Goal: Transaction & Acquisition: Book appointment/travel/reservation

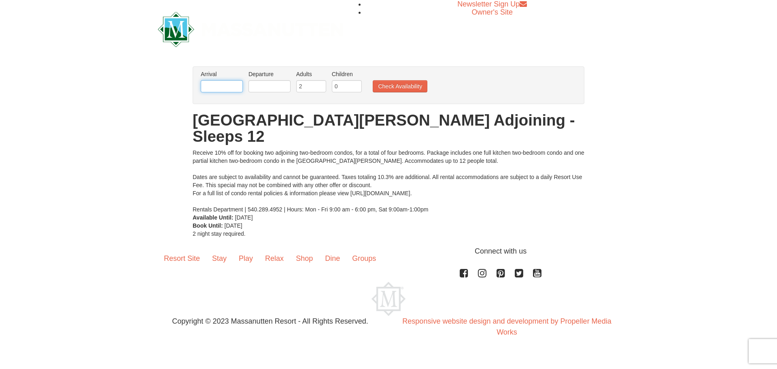
click at [213, 86] on input "text" at bounding box center [222, 86] width 42 height 12
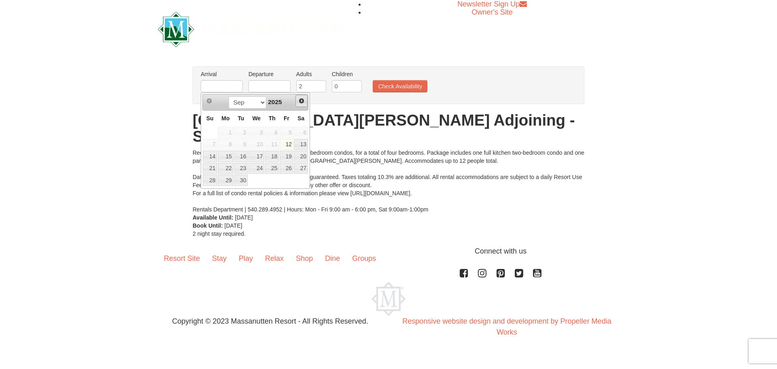
click at [301, 100] on span "Next" at bounding box center [301, 101] width 6 height 6
click at [300, 99] on span "Next" at bounding box center [301, 101] width 6 height 6
click at [264, 144] on link "7" at bounding box center [256, 144] width 16 height 11
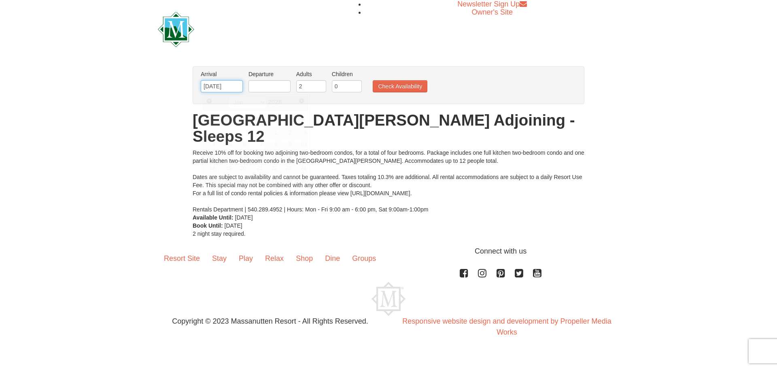
click at [210, 85] on input "[DATE]" at bounding box center [222, 86] width 42 height 12
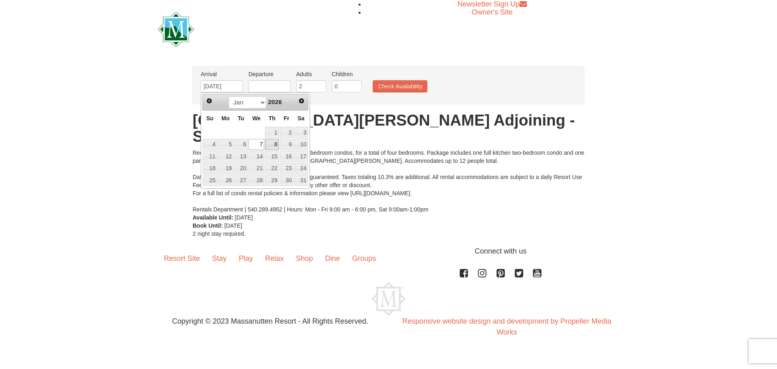
click at [272, 143] on link "8" at bounding box center [272, 144] width 14 height 11
type input "[DATE]"
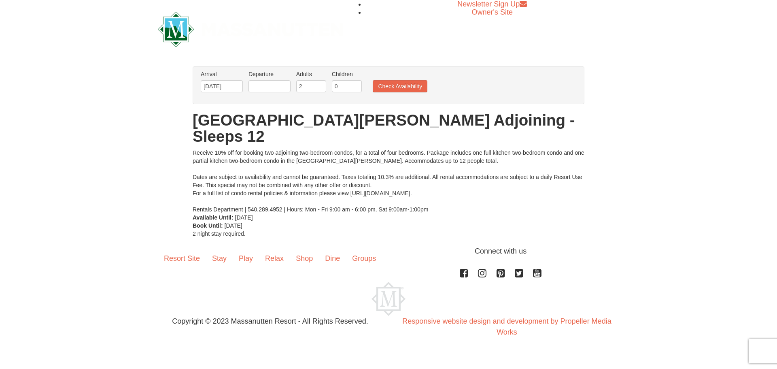
click at [260, 72] on label "Departure Please format dates MM/DD/YYYY Please format dates MM/DD/YYYY" at bounding box center [269, 74] width 42 height 8
click at [262, 83] on input "text" at bounding box center [269, 86] width 42 height 12
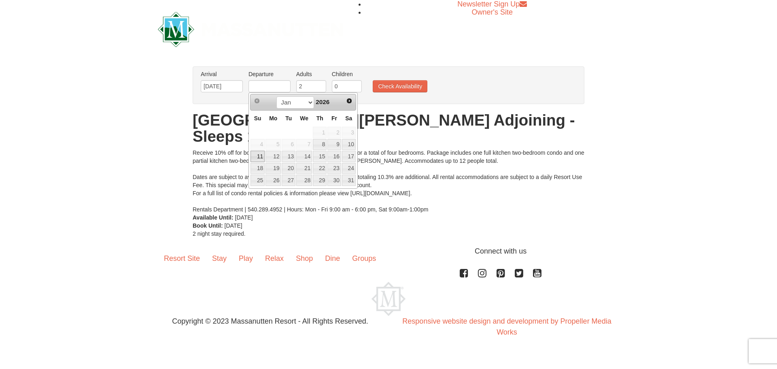
click at [259, 155] on link "11" at bounding box center [257, 156] width 14 height 11
type input "01/11/2026"
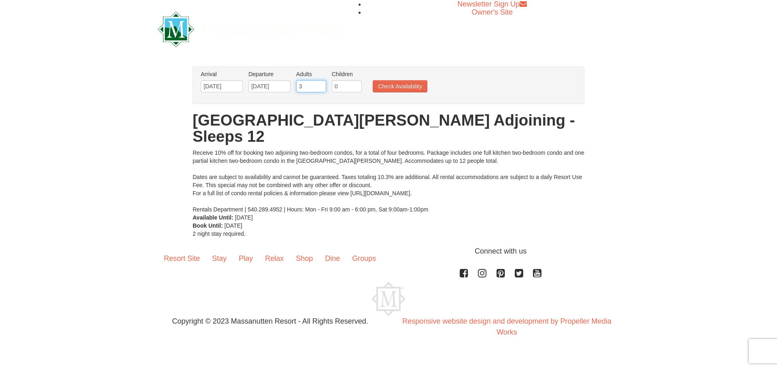
click at [319, 84] on input "3" at bounding box center [311, 86] width 30 height 12
click at [319, 84] on input "4" at bounding box center [311, 86] width 30 height 12
click at [319, 84] on input "5" at bounding box center [311, 86] width 30 height 12
click at [319, 84] on input "6" at bounding box center [311, 86] width 30 height 12
click at [318, 84] on input "7" at bounding box center [311, 86] width 30 height 12
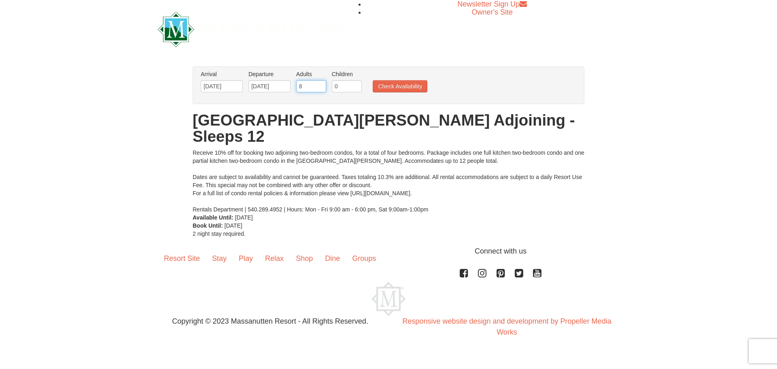
type input "8"
click at [318, 84] on input "8" at bounding box center [311, 86] width 30 height 12
click at [405, 89] on button "Check Availability" at bounding box center [400, 86] width 55 height 12
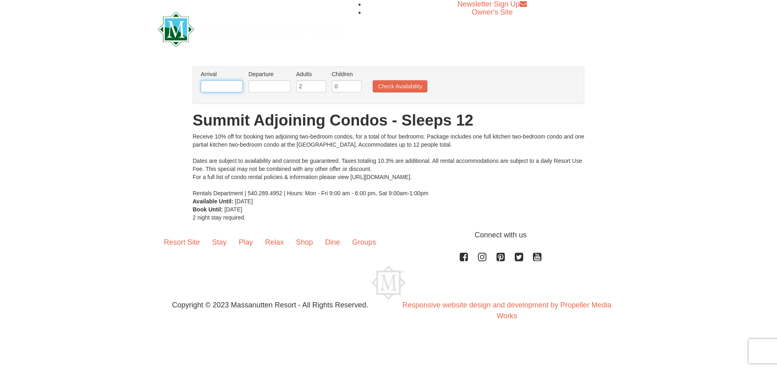
click at [224, 87] on input "text" at bounding box center [222, 86] width 42 height 12
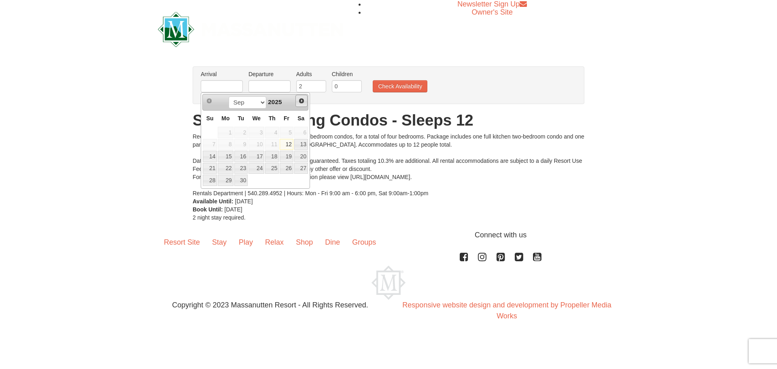
click at [302, 100] on span "Next" at bounding box center [301, 101] width 6 height 6
click at [272, 145] on link "8" at bounding box center [272, 144] width 14 height 11
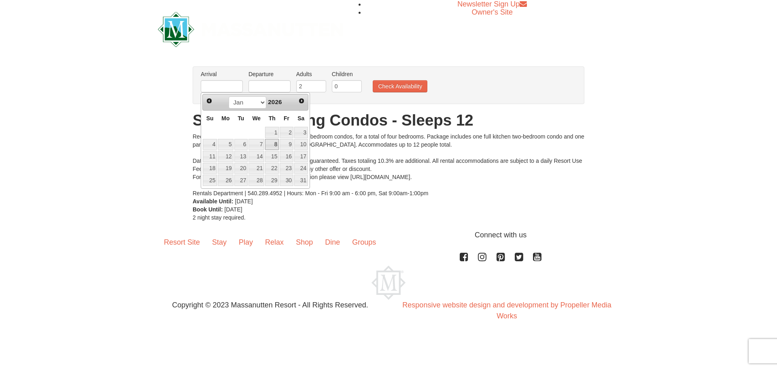
type input "[DATE]"
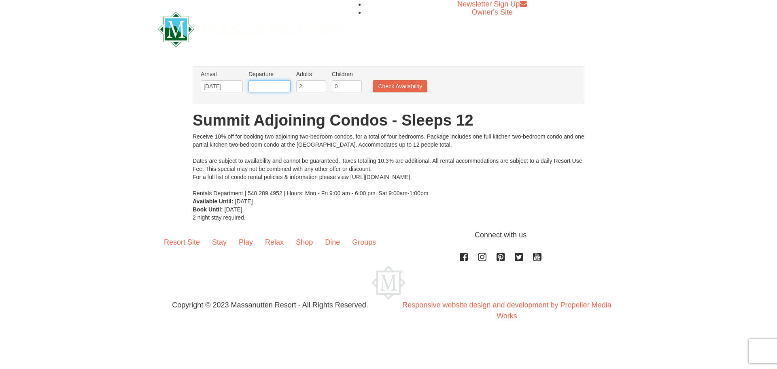
click at [270, 87] on input "text" at bounding box center [269, 86] width 42 height 12
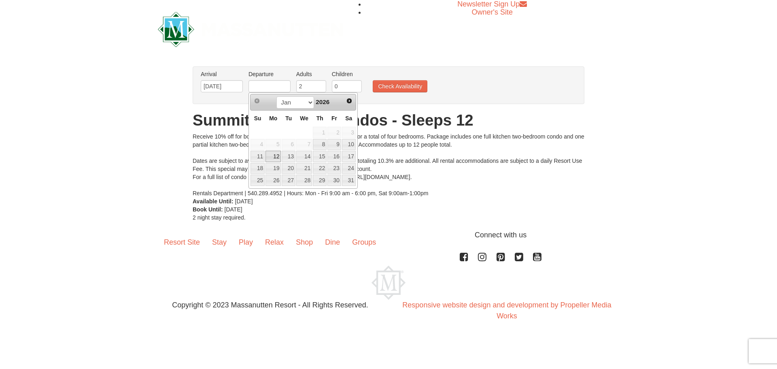
click at [265, 157] on link "12" at bounding box center [272, 156] width 15 height 11
type input "01/12/2026"
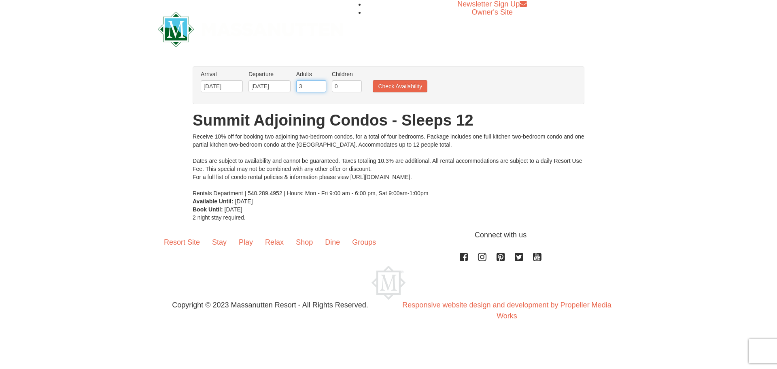
click at [320, 83] on input "3" at bounding box center [311, 86] width 30 height 12
click at [320, 83] on input "4" at bounding box center [311, 86] width 30 height 12
click at [320, 83] on input "5" at bounding box center [311, 86] width 30 height 12
click at [320, 83] on input "6" at bounding box center [311, 86] width 30 height 12
click at [320, 83] on input "7" at bounding box center [311, 86] width 30 height 12
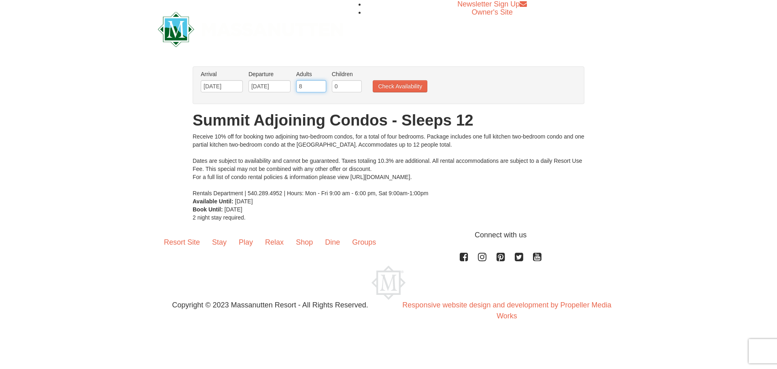
type input "8"
click at [320, 83] on input "8" at bounding box center [311, 86] width 30 height 12
click at [397, 85] on button "Check Availability" at bounding box center [400, 86] width 55 height 12
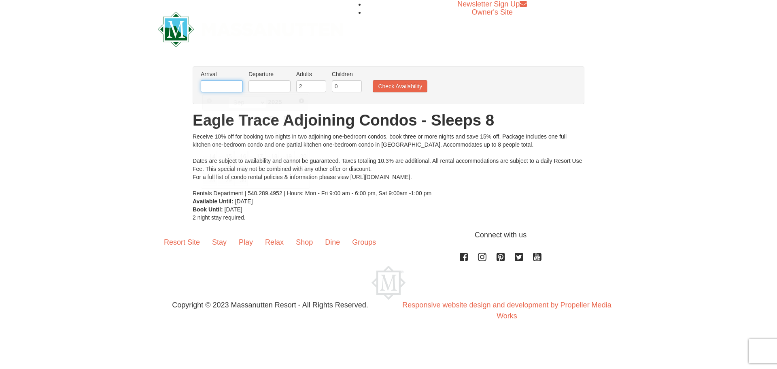
click at [225, 87] on input "text" at bounding box center [222, 86] width 42 height 12
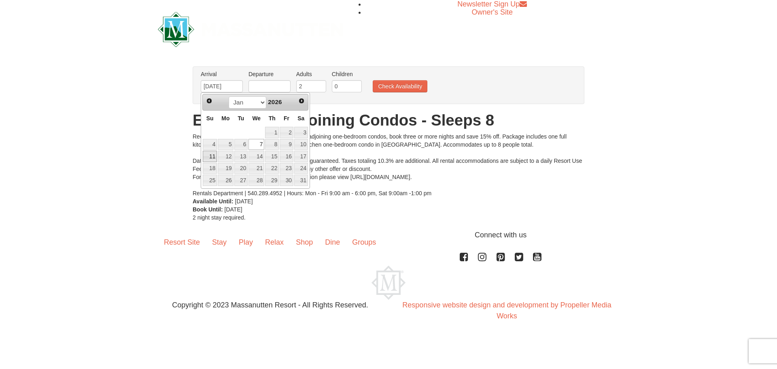
click at [210, 155] on link "11" at bounding box center [210, 156] width 14 height 11
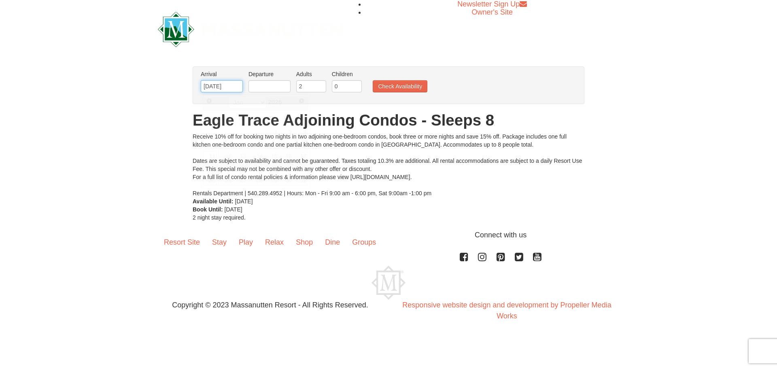
click at [219, 91] on input "[DATE]" at bounding box center [222, 86] width 42 height 12
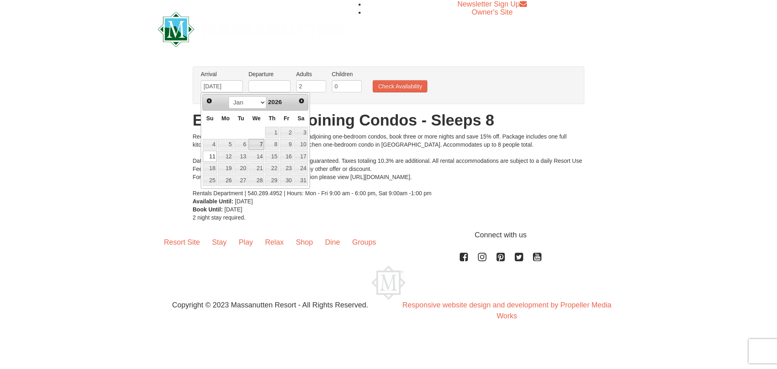
click at [261, 144] on link "7" at bounding box center [256, 144] width 16 height 11
type input "[DATE]"
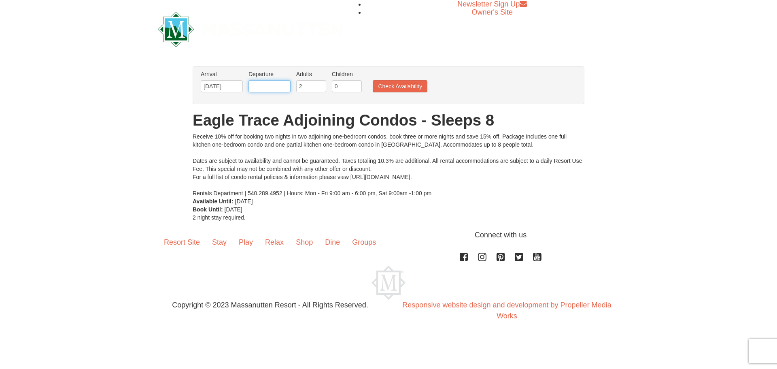
click at [267, 91] on input "text" at bounding box center [269, 86] width 42 height 12
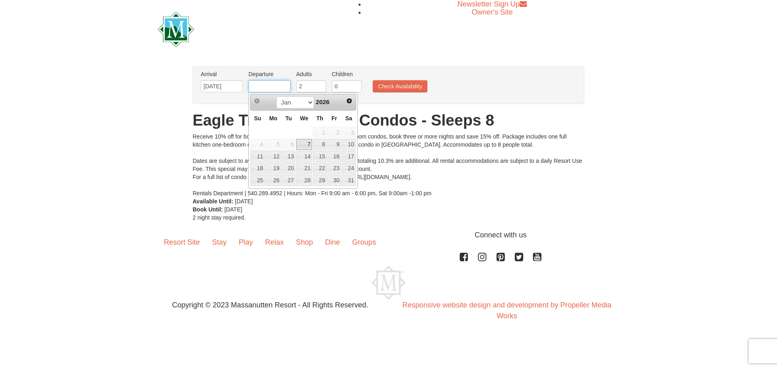
type input "01/11/2026"
click at [313, 85] on input "2" at bounding box center [311, 86] width 30 height 12
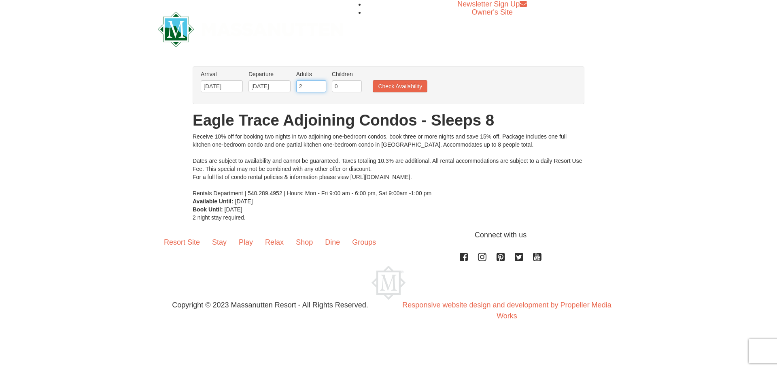
click at [320, 82] on input "2" at bounding box center [311, 86] width 30 height 12
click at [320, 85] on input "3" at bounding box center [311, 86] width 30 height 12
click at [320, 85] on input "4" at bounding box center [311, 86] width 30 height 12
click at [320, 85] on input "5" at bounding box center [311, 86] width 30 height 12
click at [320, 85] on input "6" at bounding box center [311, 86] width 30 height 12
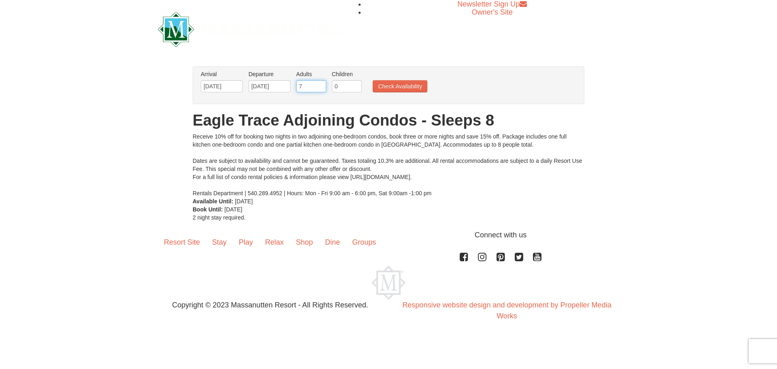
click at [320, 85] on input "7" at bounding box center [311, 86] width 30 height 12
click at [322, 81] on input "7" at bounding box center [311, 86] width 30 height 12
type input "8"
click at [320, 84] on input "8" at bounding box center [311, 86] width 30 height 12
click at [406, 89] on button "Check Availability" at bounding box center [400, 86] width 55 height 12
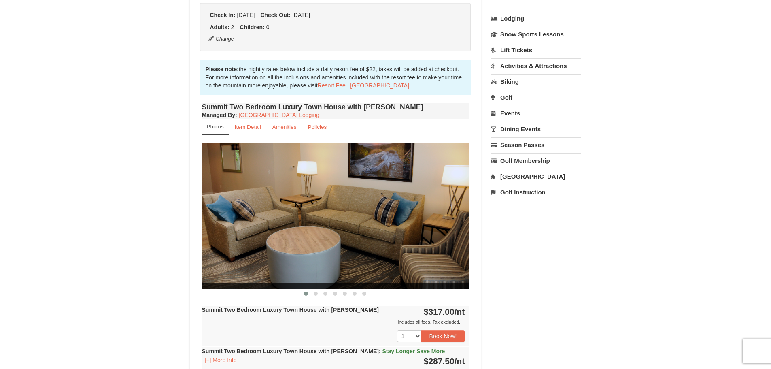
scroll to position [202, 0]
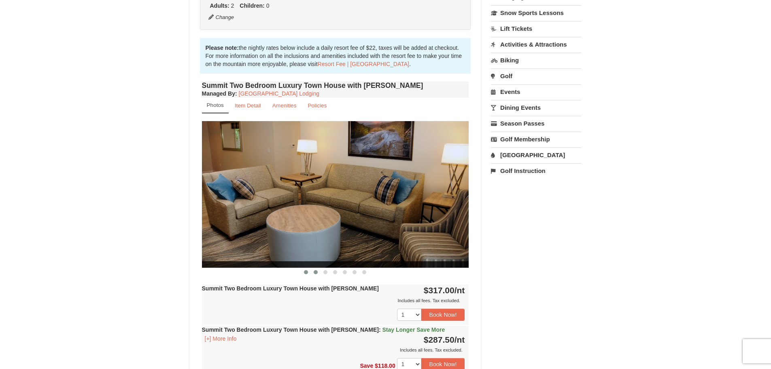
click at [313, 274] on button at bounding box center [316, 272] width 10 height 8
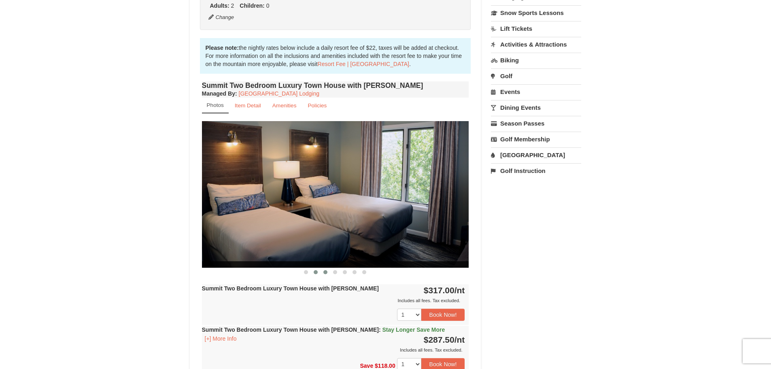
click at [325, 273] on span at bounding box center [325, 272] width 4 height 4
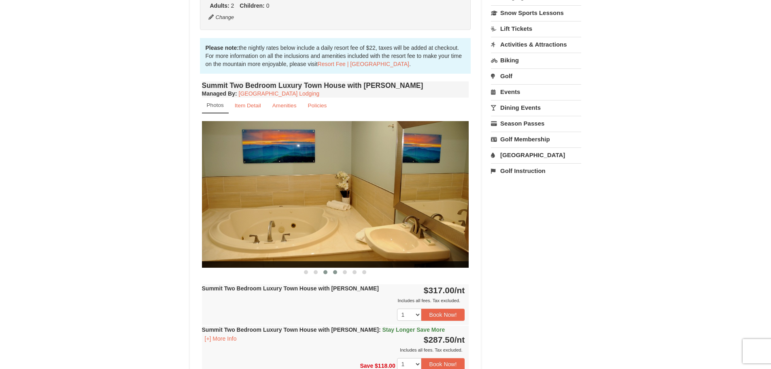
click at [334, 272] on span at bounding box center [335, 272] width 4 height 4
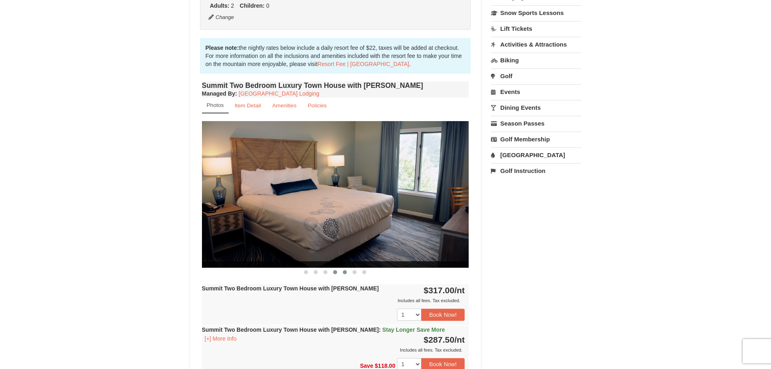
click at [346, 272] on span at bounding box center [345, 272] width 4 height 4
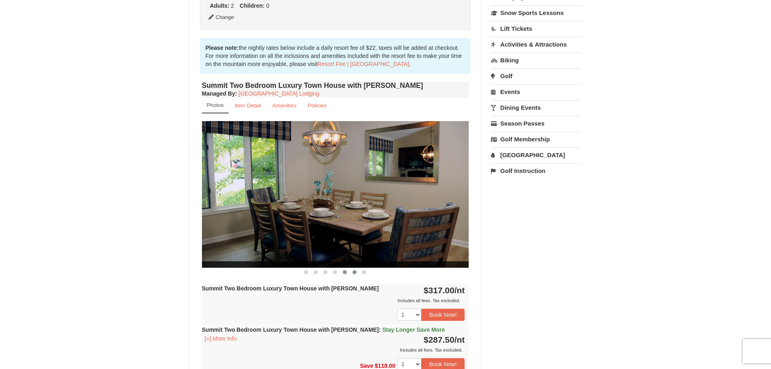
click at [353, 272] on span at bounding box center [354, 272] width 4 height 4
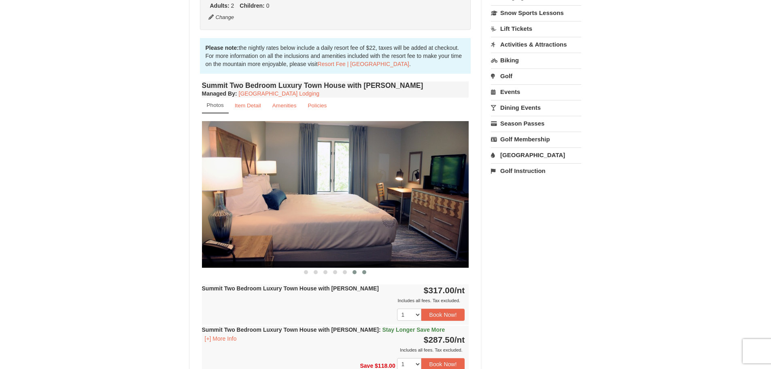
click at [362, 272] on span at bounding box center [364, 272] width 4 height 4
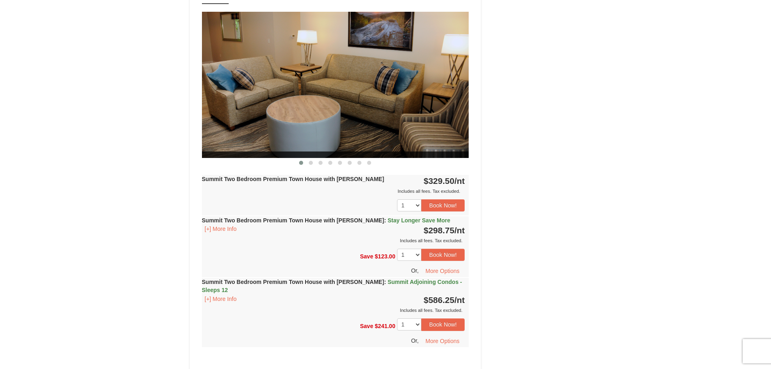
scroll to position [688, 0]
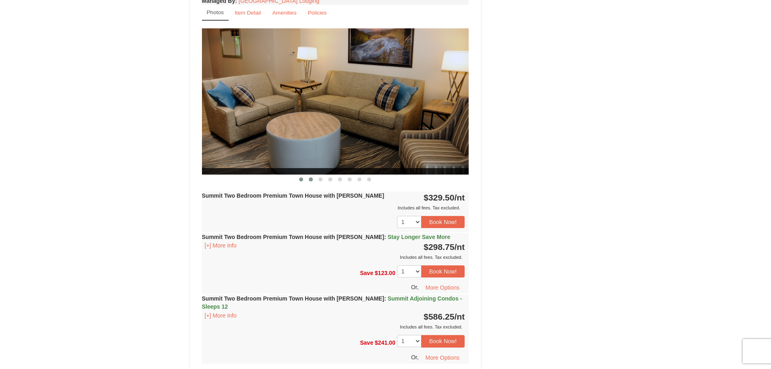
click at [310, 175] on button at bounding box center [311, 179] width 10 height 8
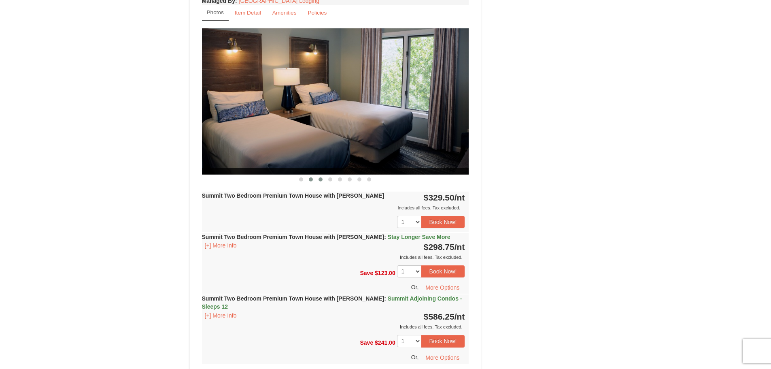
click at [318, 175] on button at bounding box center [321, 179] width 10 height 8
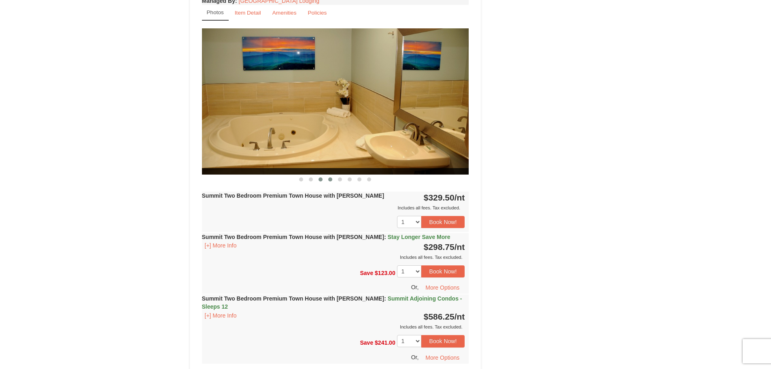
click at [329, 177] on span at bounding box center [330, 179] width 4 height 4
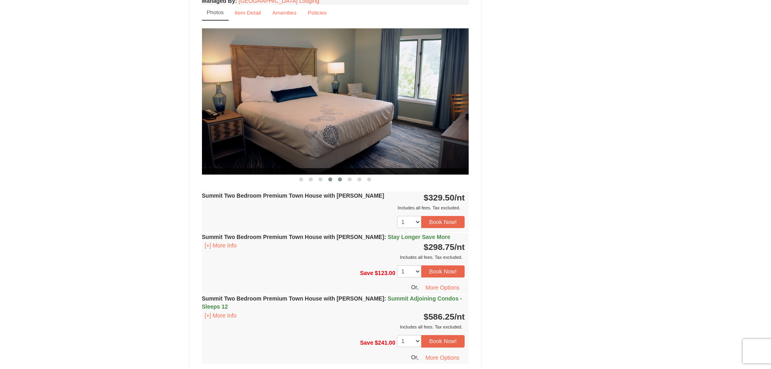
click at [340, 177] on span at bounding box center [340, 179] width 4 height 4
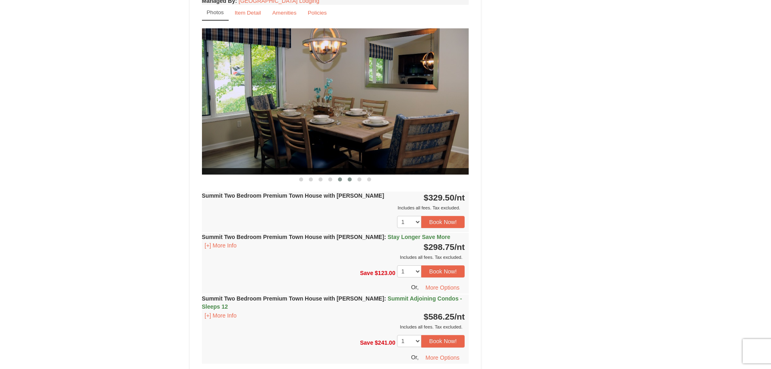
click at [349, 177] on span at bounding box center [350, 179] width 4 height 4
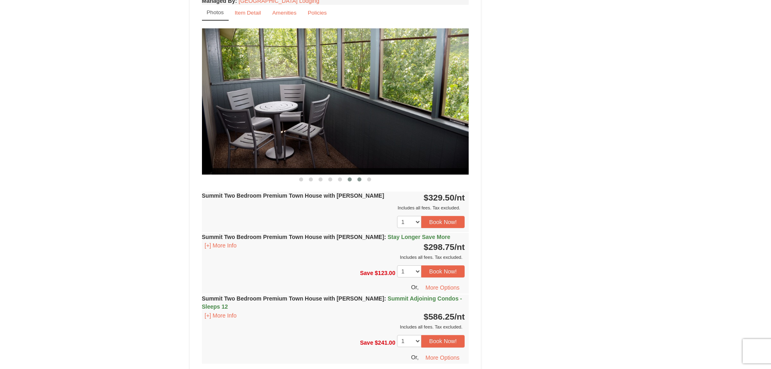
click at [358, 177] on span at bounding box center [359, 179] width 4 height 4
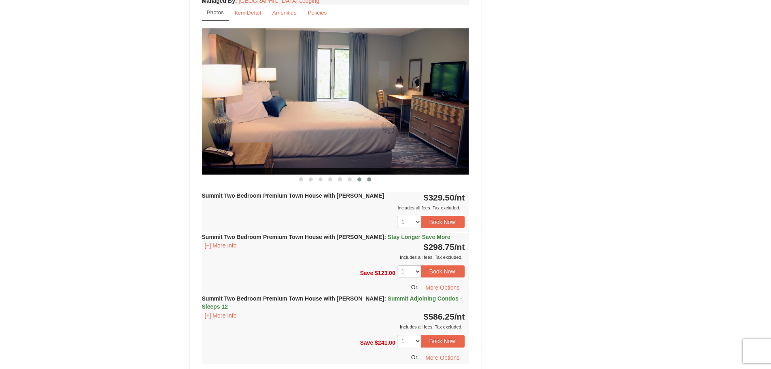
click at [367, 177] on span at bounding box center [369, 179] width 4 height 4
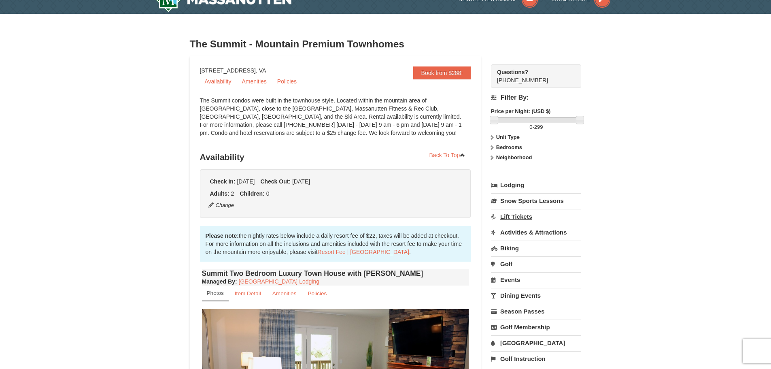
scroll to position [0, 0]
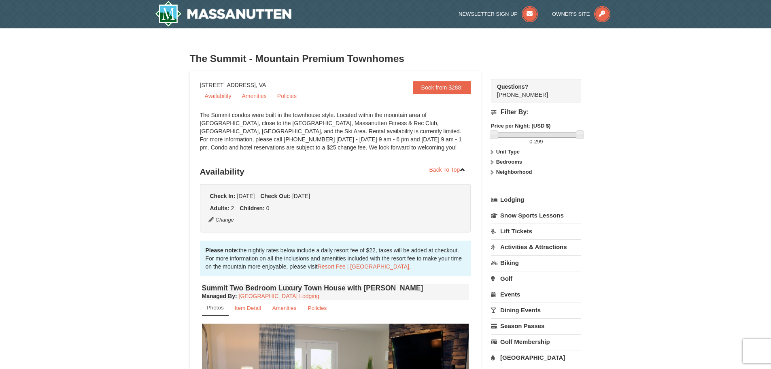
click at [511, 199] on link "Lodging" at bounding box center [536, 199] width 90 height 15
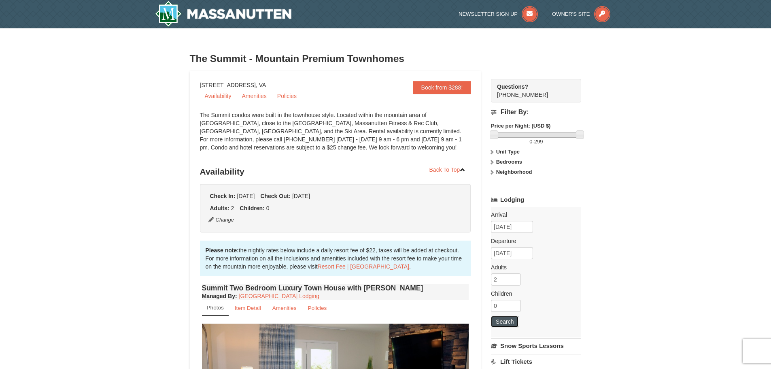
click at [508, 322] on button "Search" at bounding box center [505, 321] width 28 height 11
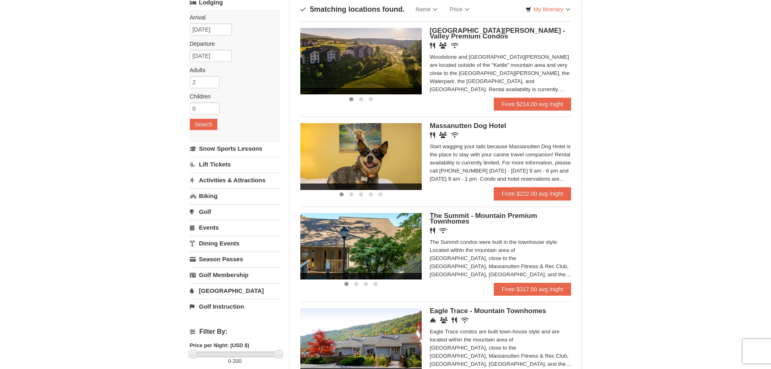
scroll to position [40, 0]
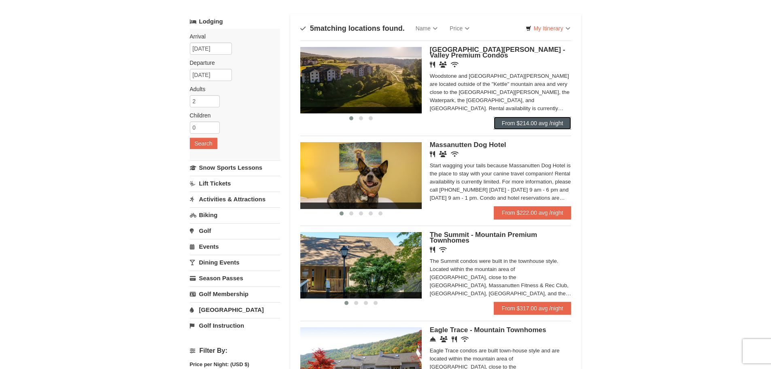
click at [530, 125] on link "From $214.00 avg /night" at bounding box center [533, 123] width 78 height 13
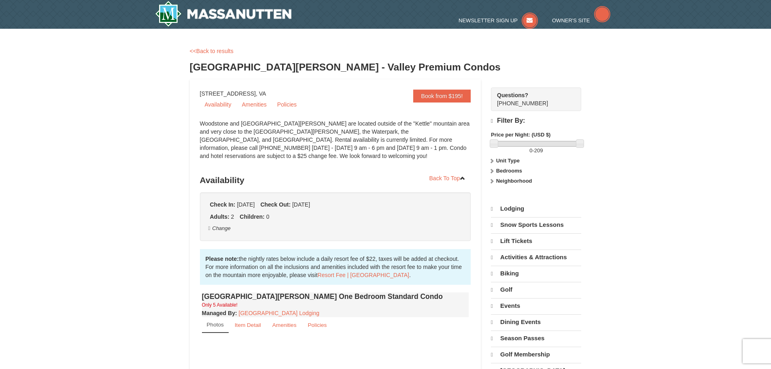
select select "9"
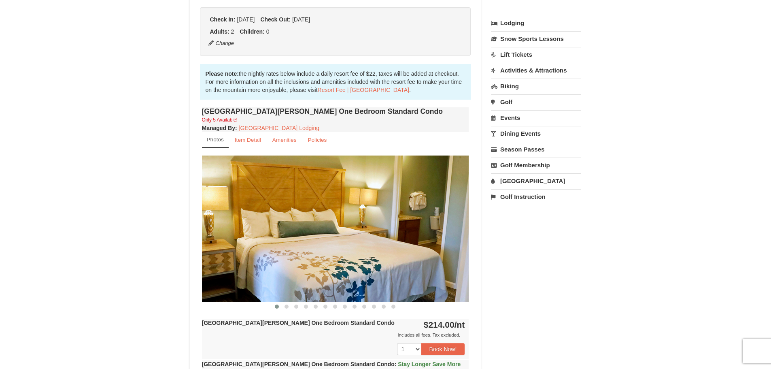
scroll to position [202, 0]
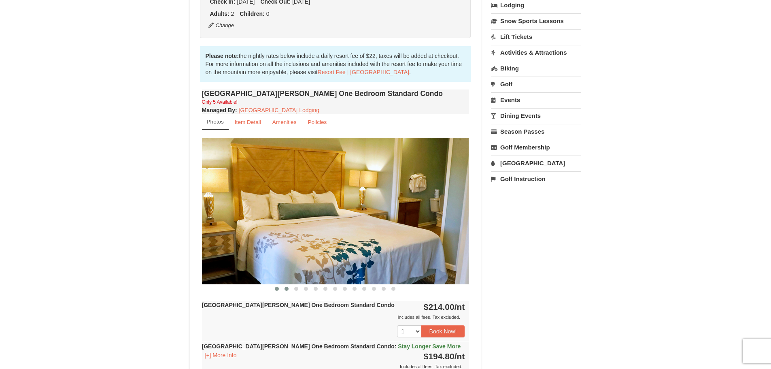
click at [286, 289] on span at bounding box center [286, 288] width 4 height 4
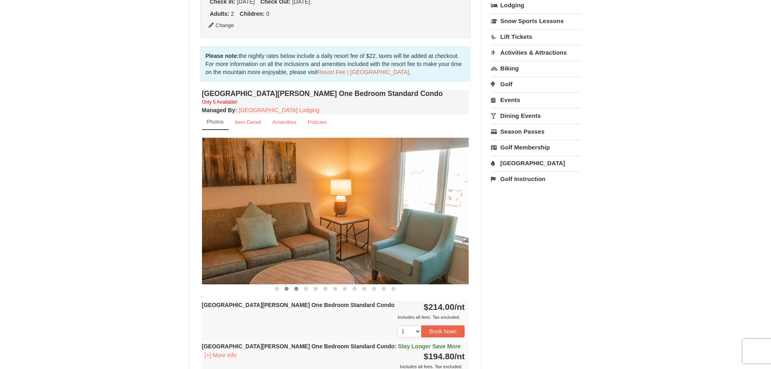
click at [299, 289] on button at bounding box center [296, 288] width 10 height 8
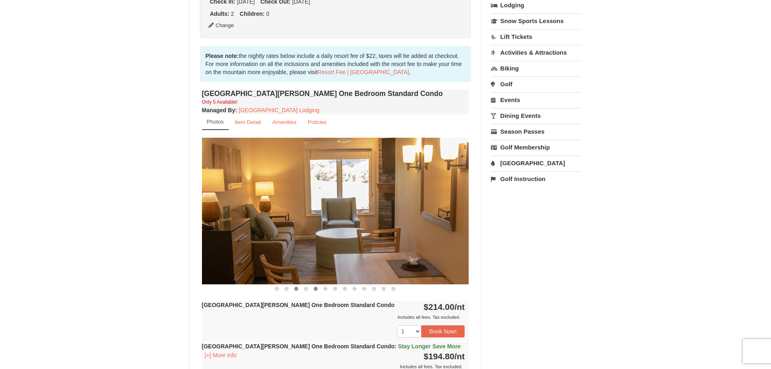
click at [316, 291] on button at bounding box center [316, 288] width 10 height 8
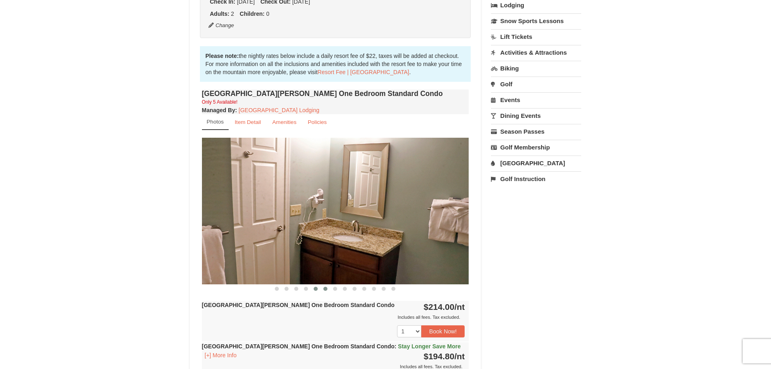
click at [329, 289] on button at bounding box center [325, 288] width 10 height 8
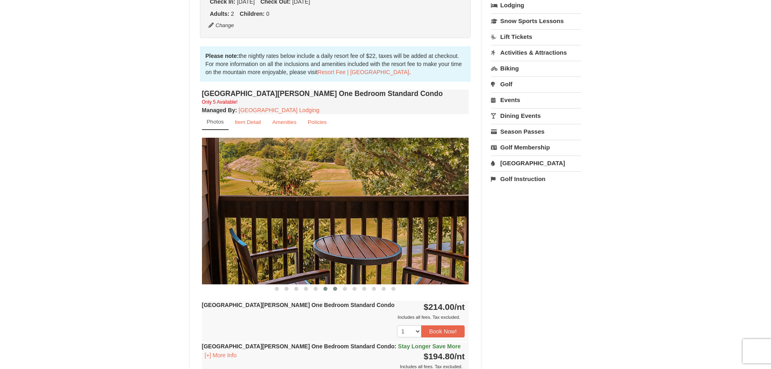
click at [337, 289] on button at bounding box center [335, 288] width 10 height 8
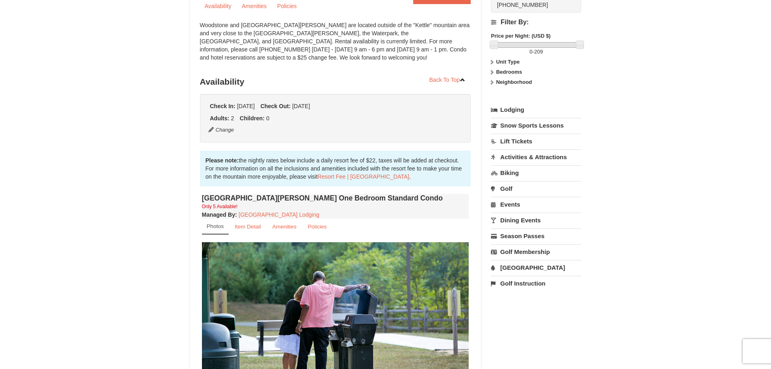
scroll to position [0, 0]
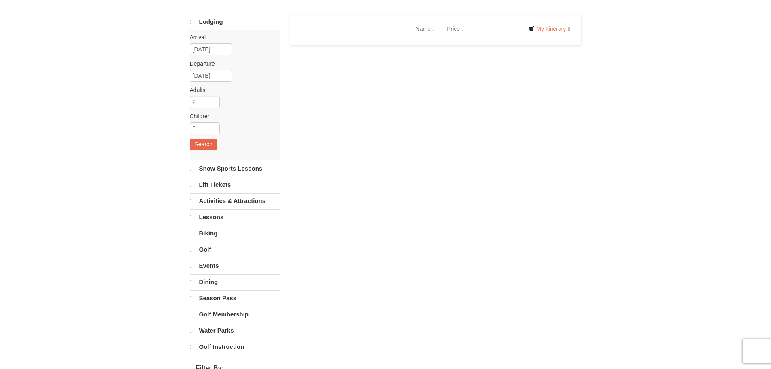
select select "9"
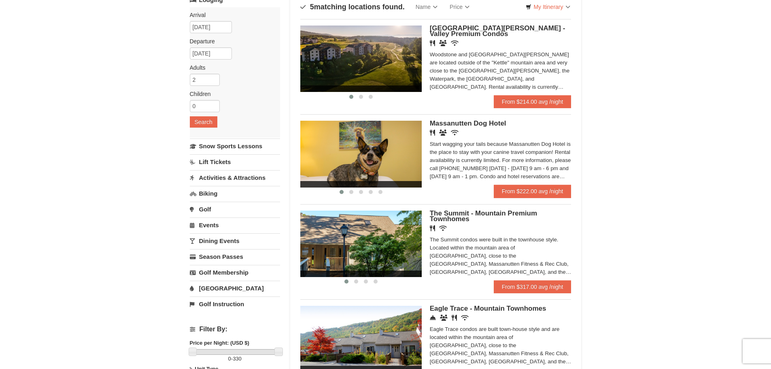
scroll to position [81, 0]
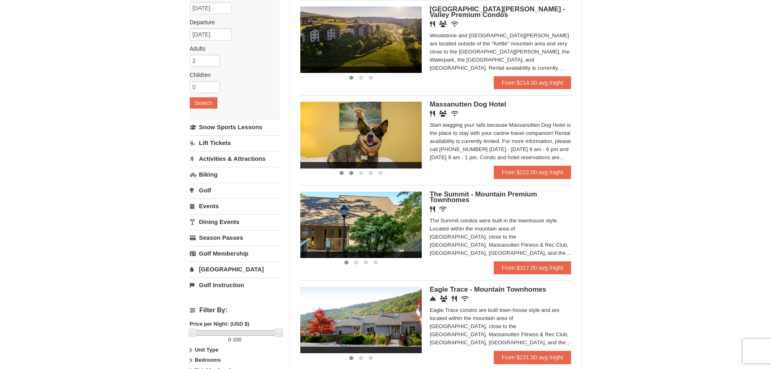
click at [352, 174] on span at bounding box center [351, 173] width 4 height 4
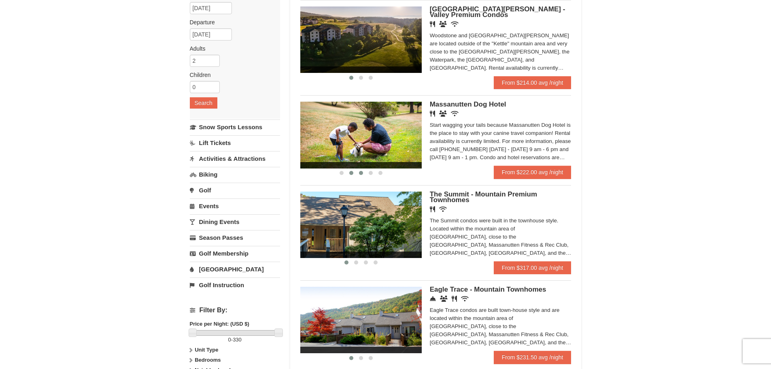
click at [361, 172] on span at bounding box center [361, 173] width 4 height 4
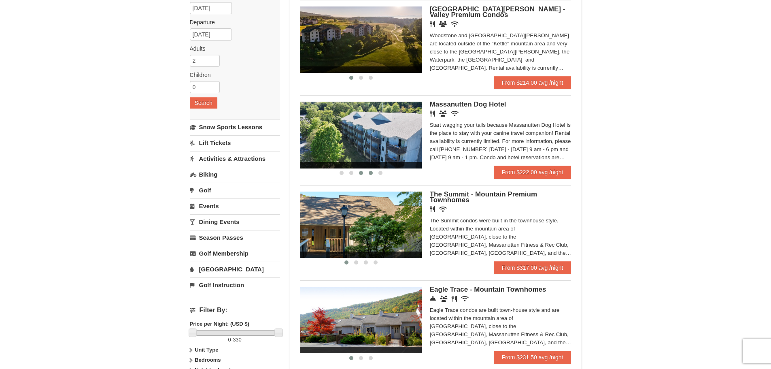
click at [373, 174] on button at bounding box center [371, 173] width 10 height 8
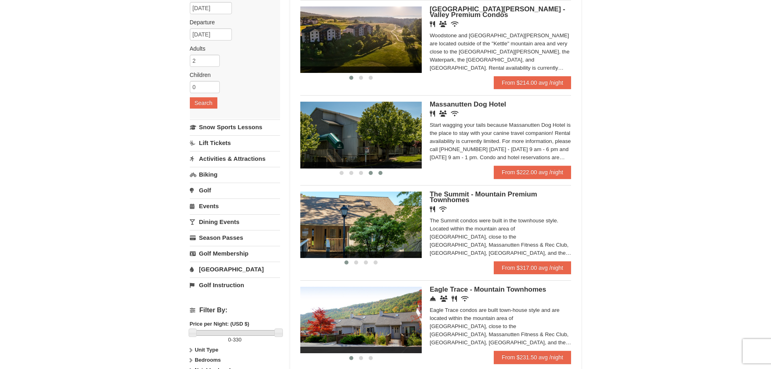
click at [383, 172] on button at bounding box center [381, 173] width 10 height 8
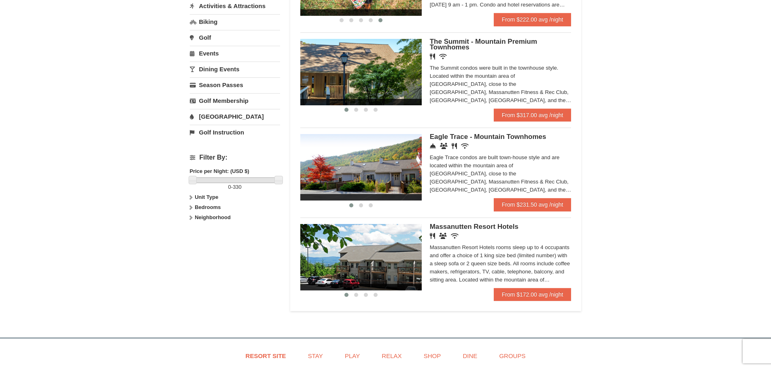
scroll to position [243, 0]
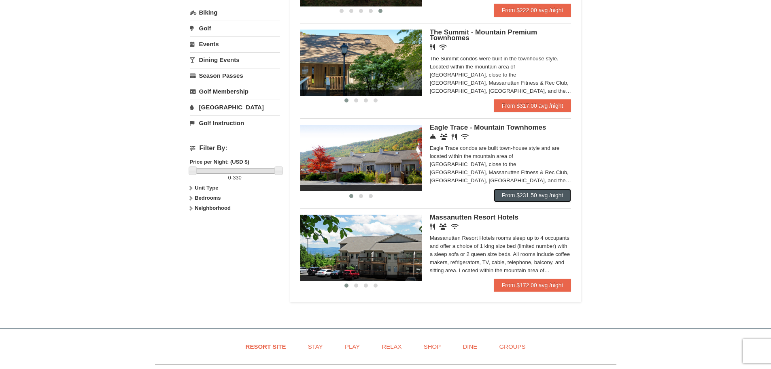
click at [504, 194] on link "From $231.50 avg /night" at bounding box center [533, 195] width 78 height 13
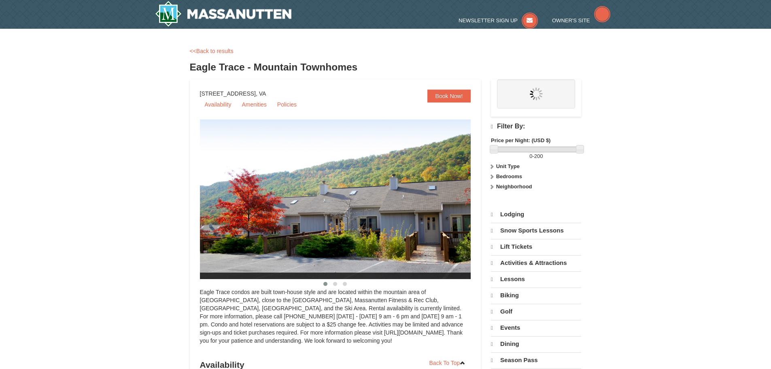
select select "9"
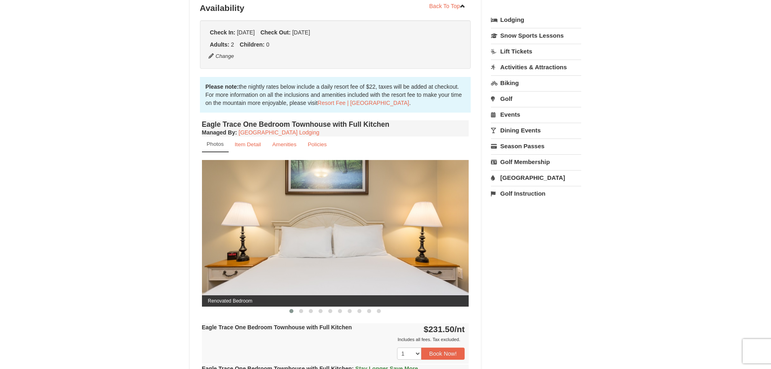
scroll to position [202, 0]
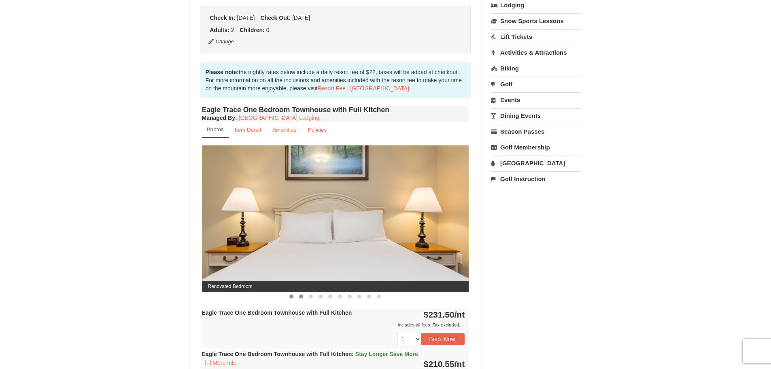
click at [300, 296] on span at bounding box center [301, 296] width 4 height 4
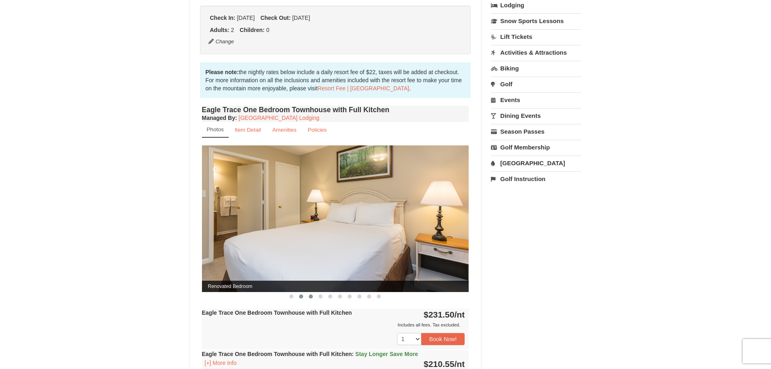
click at [314, 295] on button at bounding box center [311, 296] width 10 height 8
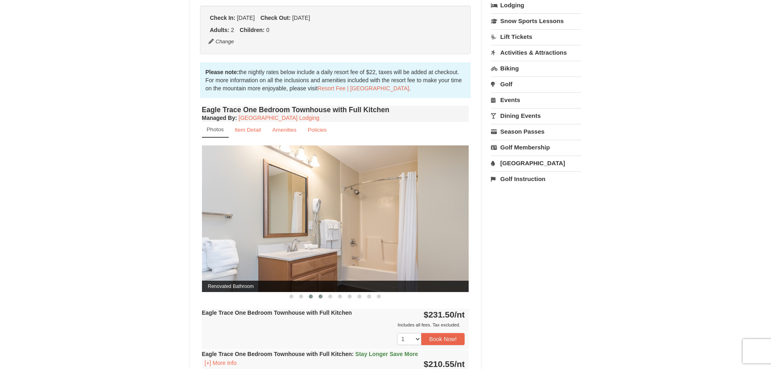
click at [323, 293] on button at bounding box center [321, 296] width 10 height 8
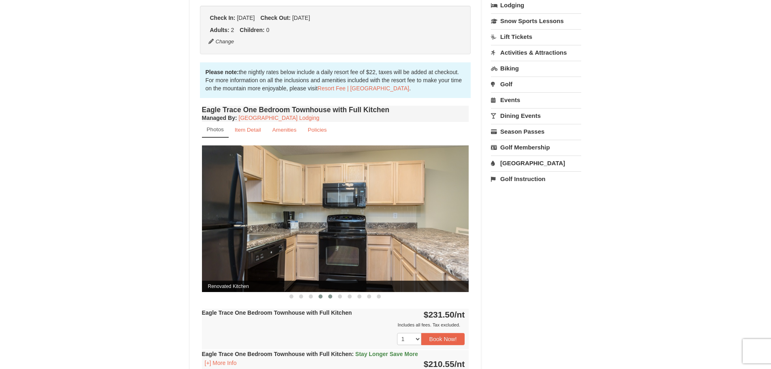
click at [332, 295] on button at bounding box center [330, 296] width 10 height 8
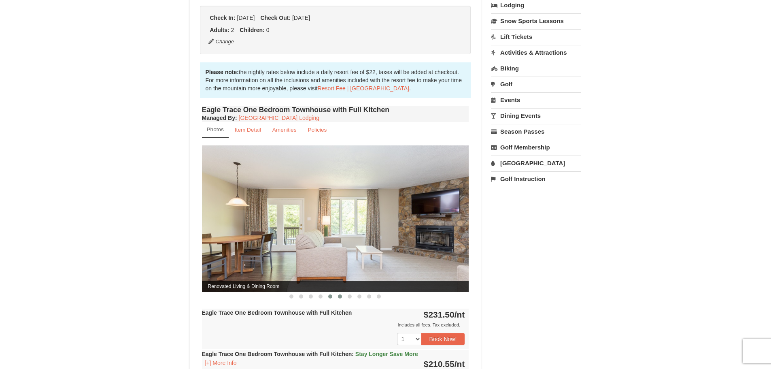
click at [344, 296] on button at bounding box center [340, 296] width 10 height 8
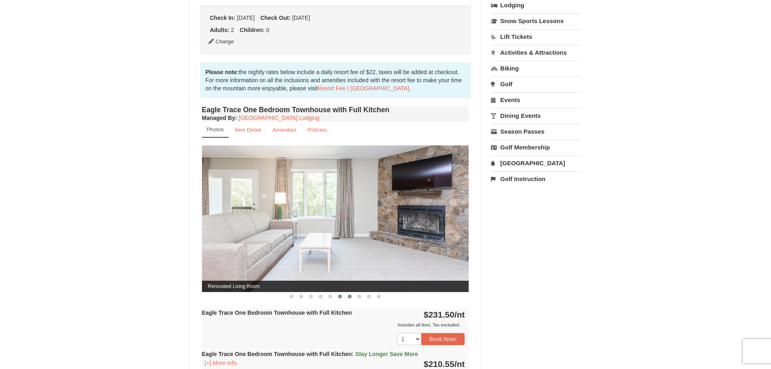
click at [350, 296] on span at bounding box center [350, 296] width 4 height 4
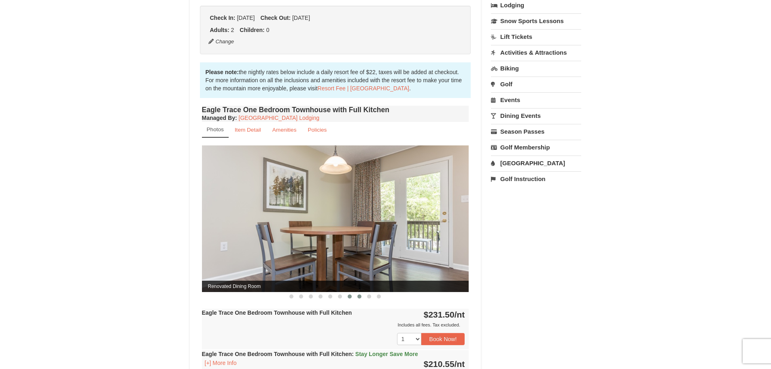
click at [361, 296] on span at bounding box center [359, 296] width 4 height 4
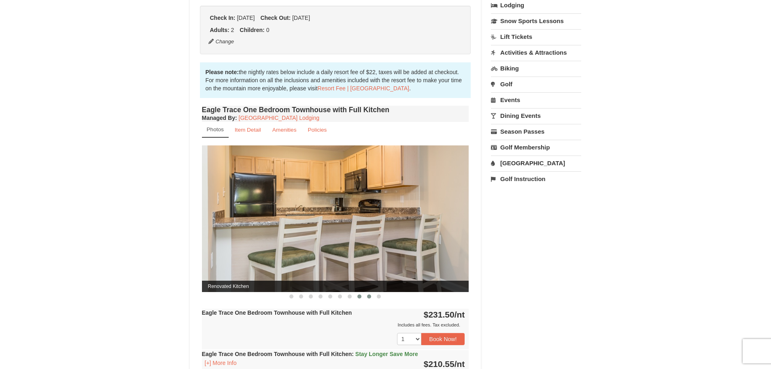
click at [366, 295] on button at bounding box center [369, 296] width 10 height 8
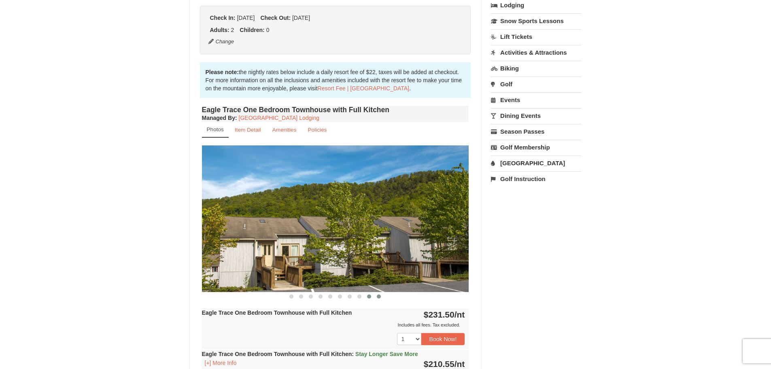
click at [379, 296] on span at bounding box center [379, 296] width 4 height 4
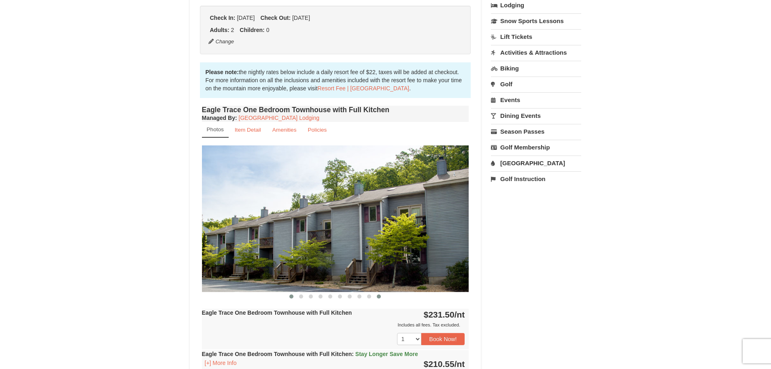
click at [293, 297] on span at bounding box center [291, 296] width 4 height 4
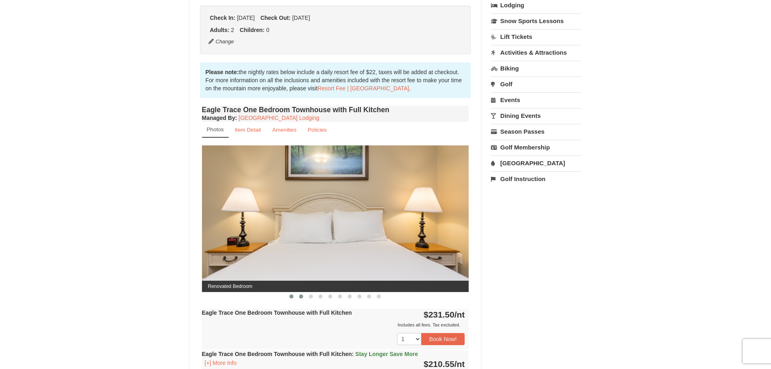
click at [303, 296] on span at bounding box center [301, 296] width 4 height 4
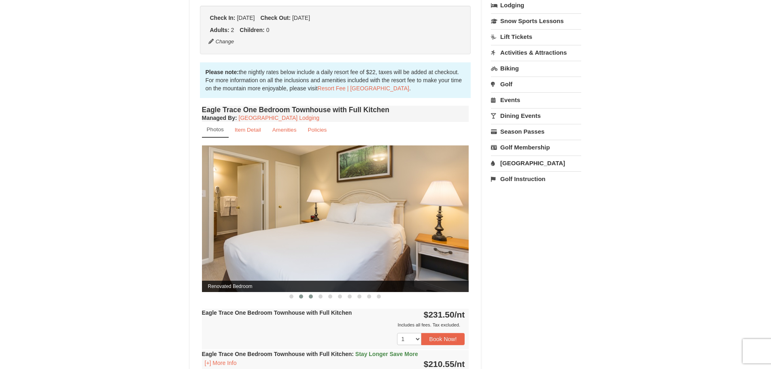
click at [314, 296] on button at bounding box center [311, 296] width 10 height 8
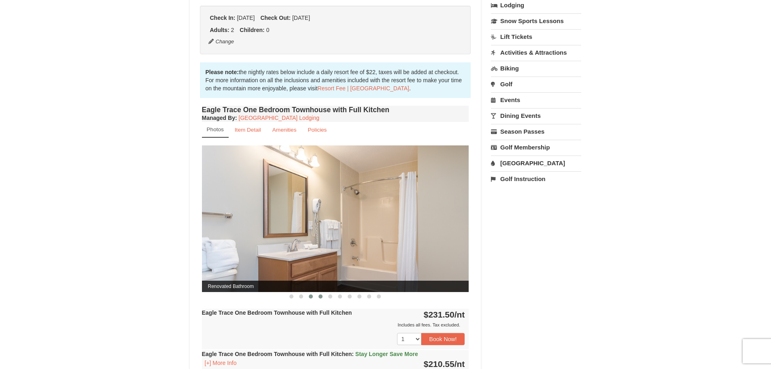
click at [324, 295] on button at bounding box center [321, 296] width 10 height 8
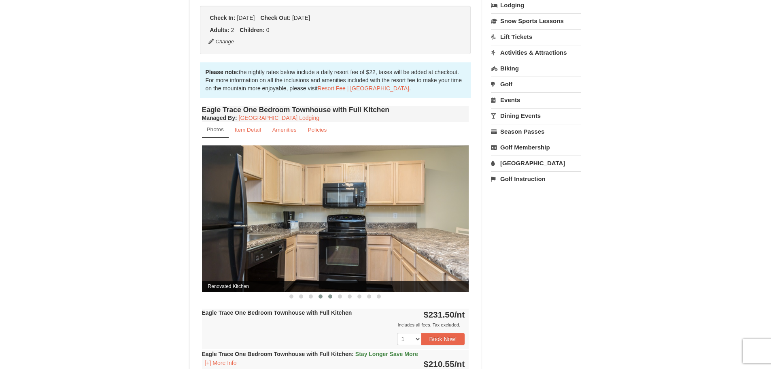
click at [331, 295] on span at bounding box center [330, 296] width 4 height 4
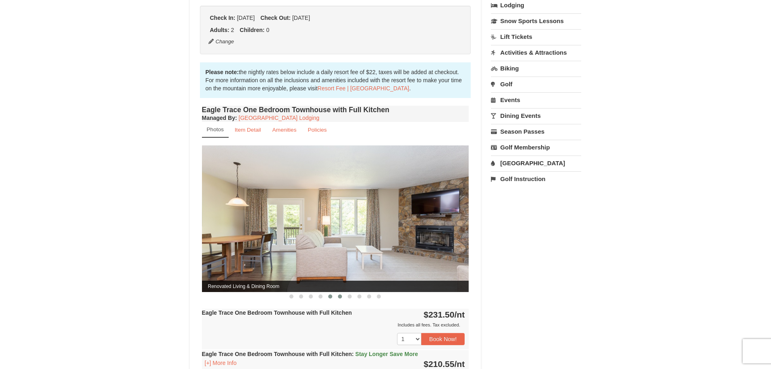
click at [338, 295] on span at bounding box center [340, 296] width 4 height 4
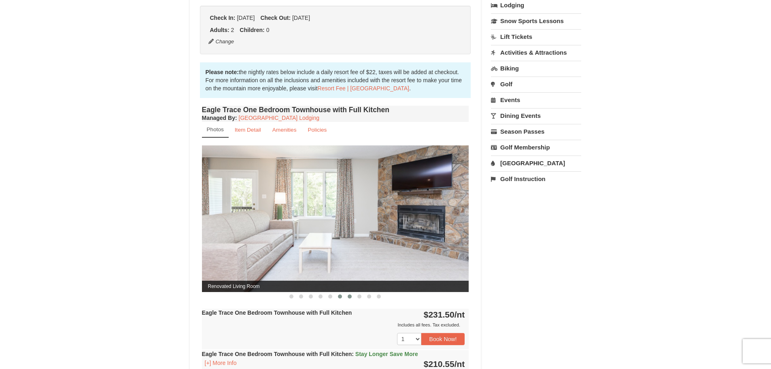
click at [353, 299] on button at bounding box center [350, 296] width 10 height 8
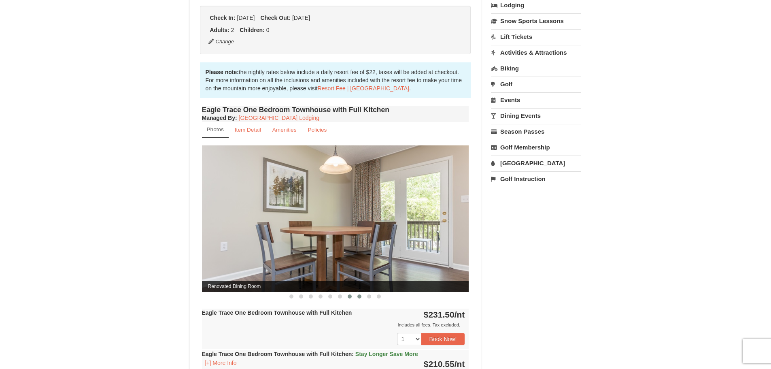
click at [356, 298] on button at bounding box center [359, 296] width 10 height 8
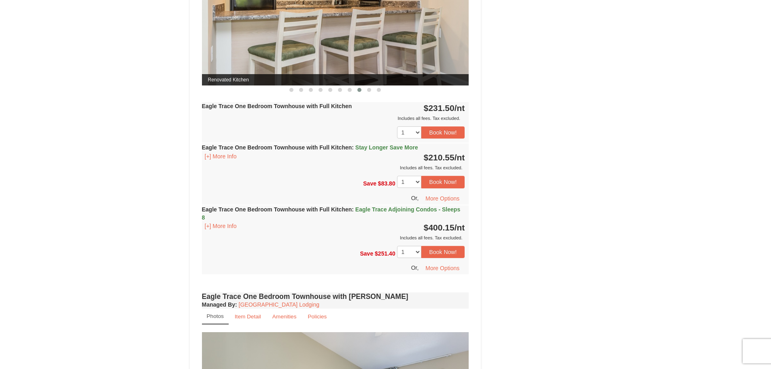
scroll to position [283, 0]
